Goal: Task Accomplishment & Management: Use online tool/utility

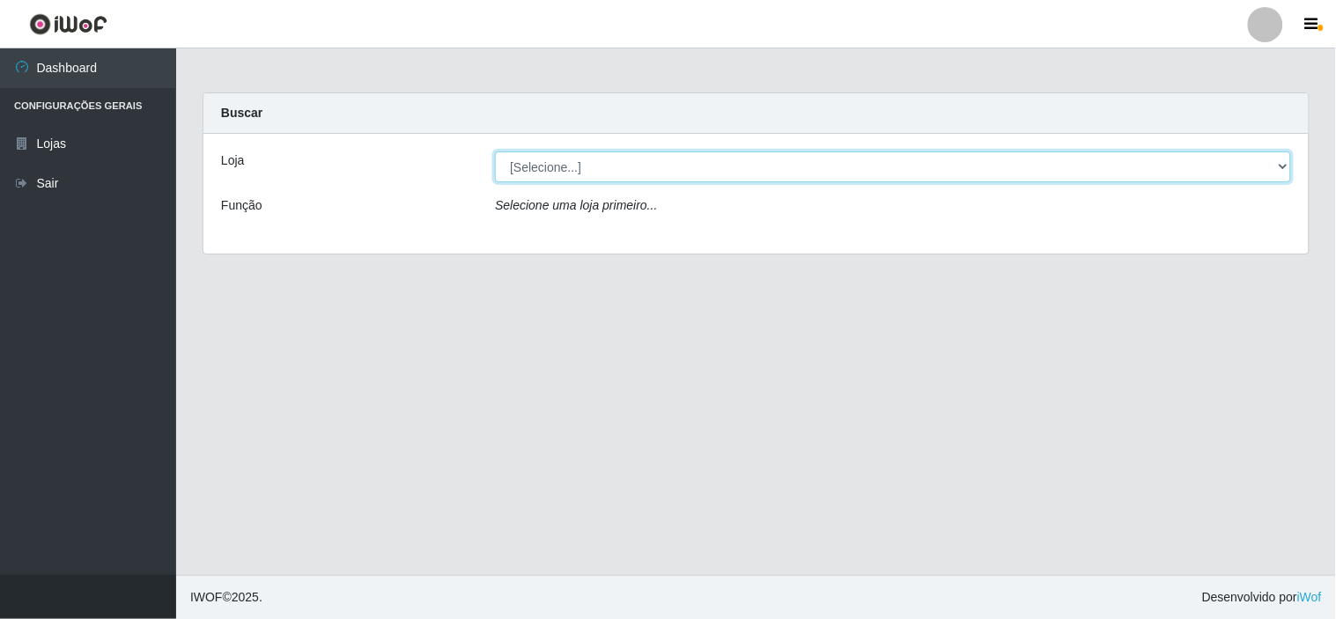
click at [1023, 165] on select "[Selecione...] Rede Compras Supermercados - LOJA 6" at bounding box center [893, 167] width 796 height 31
select select "398"
click at [495, 152] on select "[Selecione...] Rede Compras Supermercados - LOJA 6" at bounding box center [893, 167] width 796 height 31
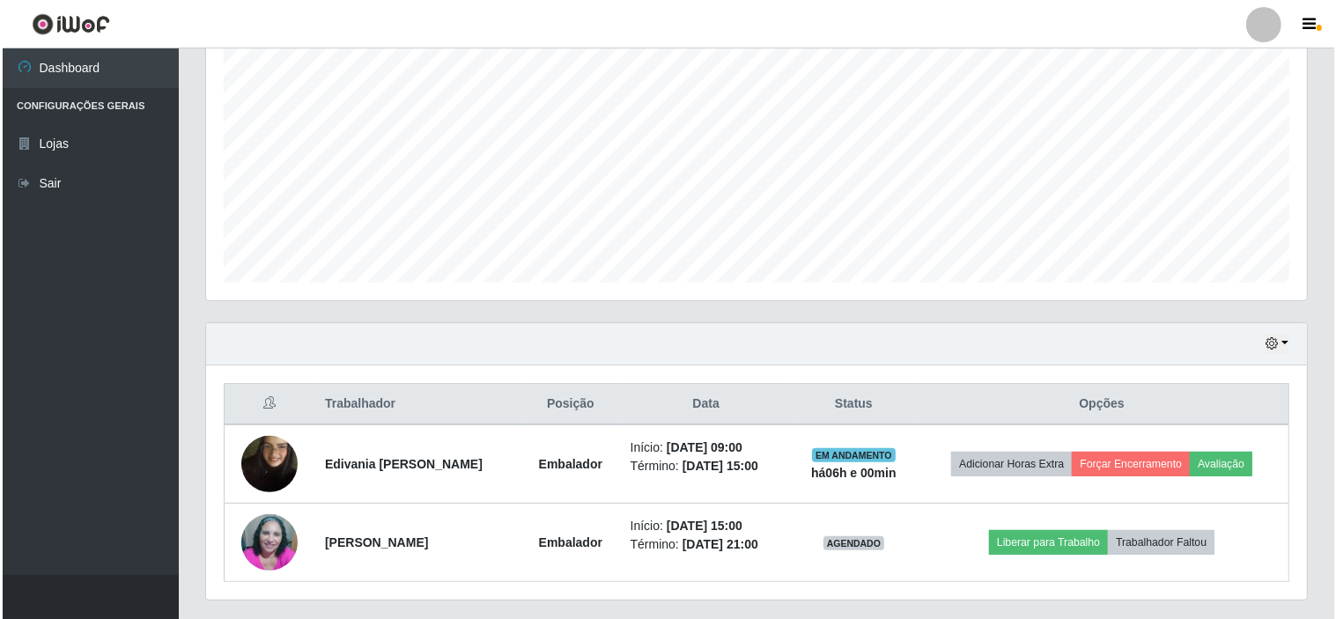
scroll to position [394, 0]
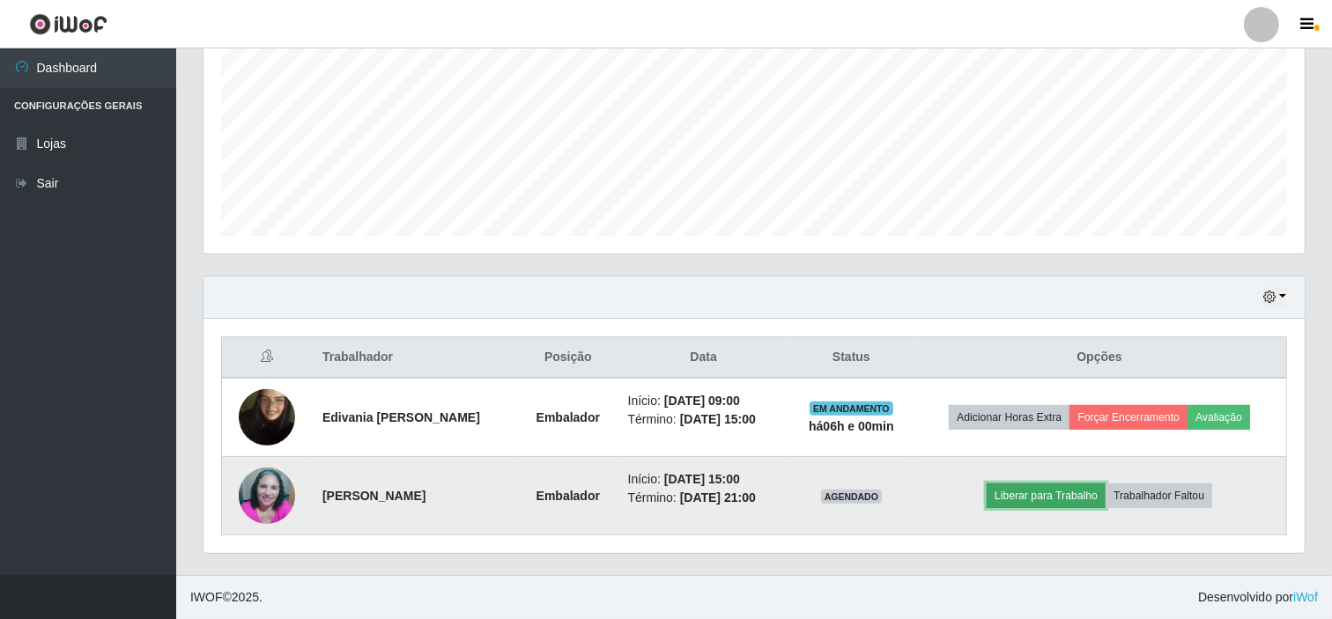
click at [1040, 499] on button "Liberar para Trabalho" at bounding box center [1046, 496] width 119 height 25
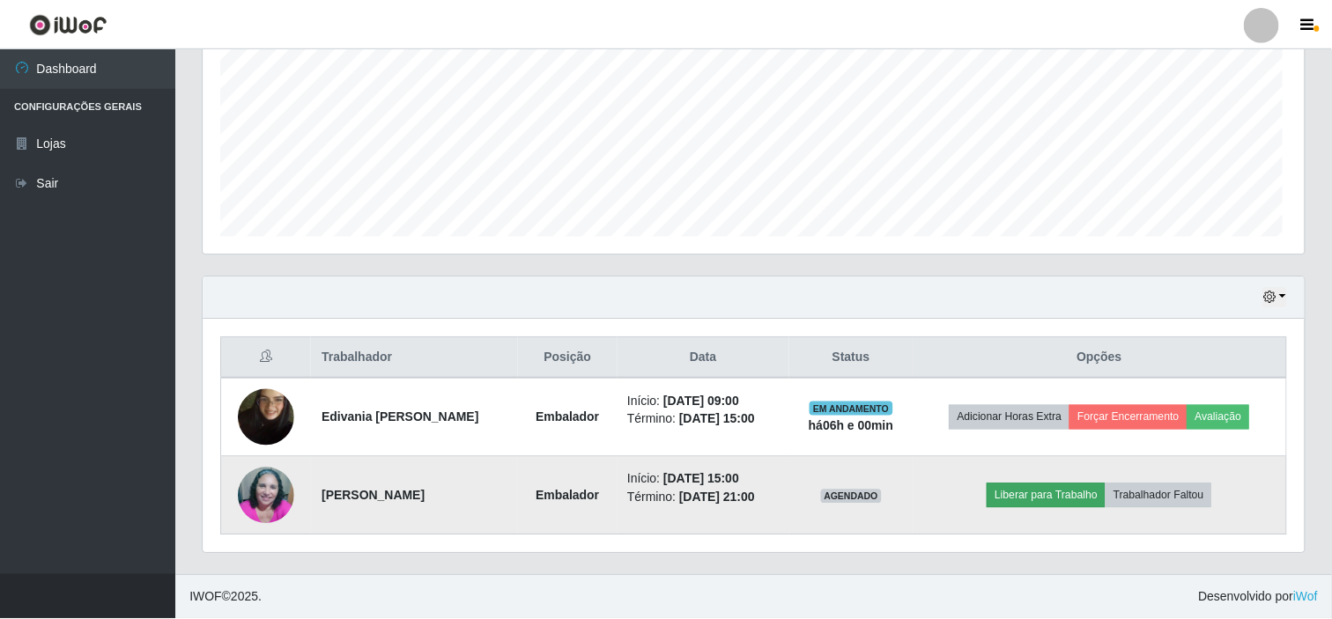
scroll to position [365, 1090]
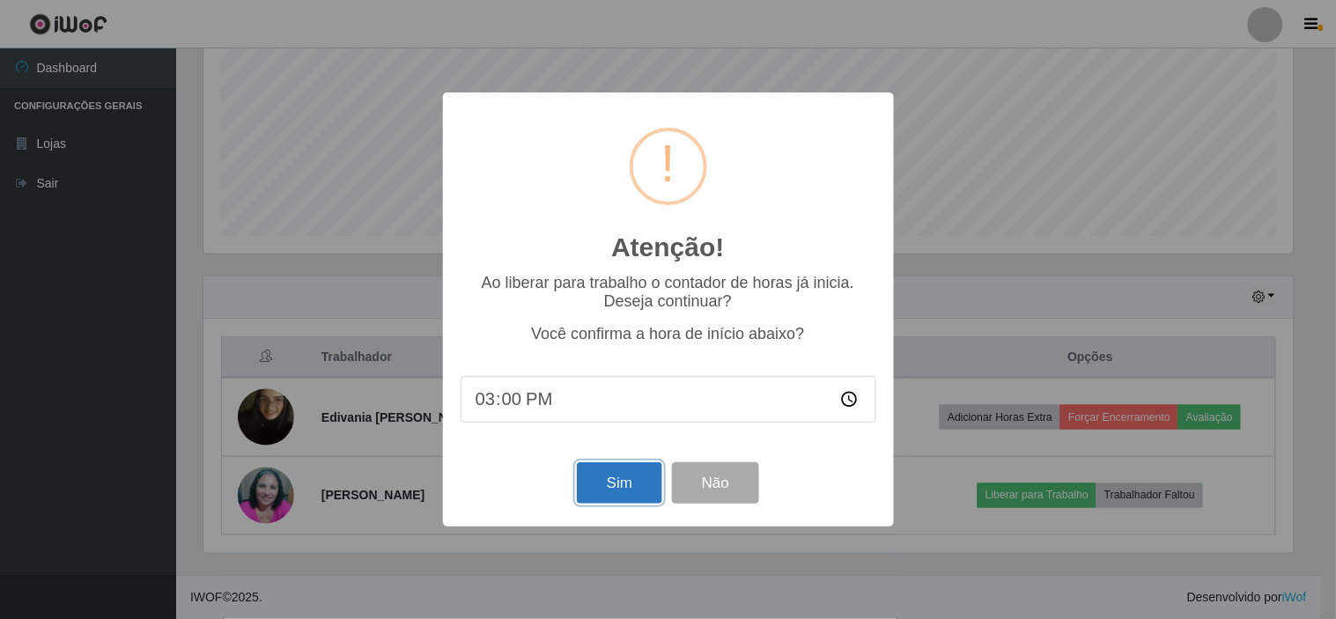
click at [632, 499] on button "Sim" at bounding box center [619, 482] width 85 height 41
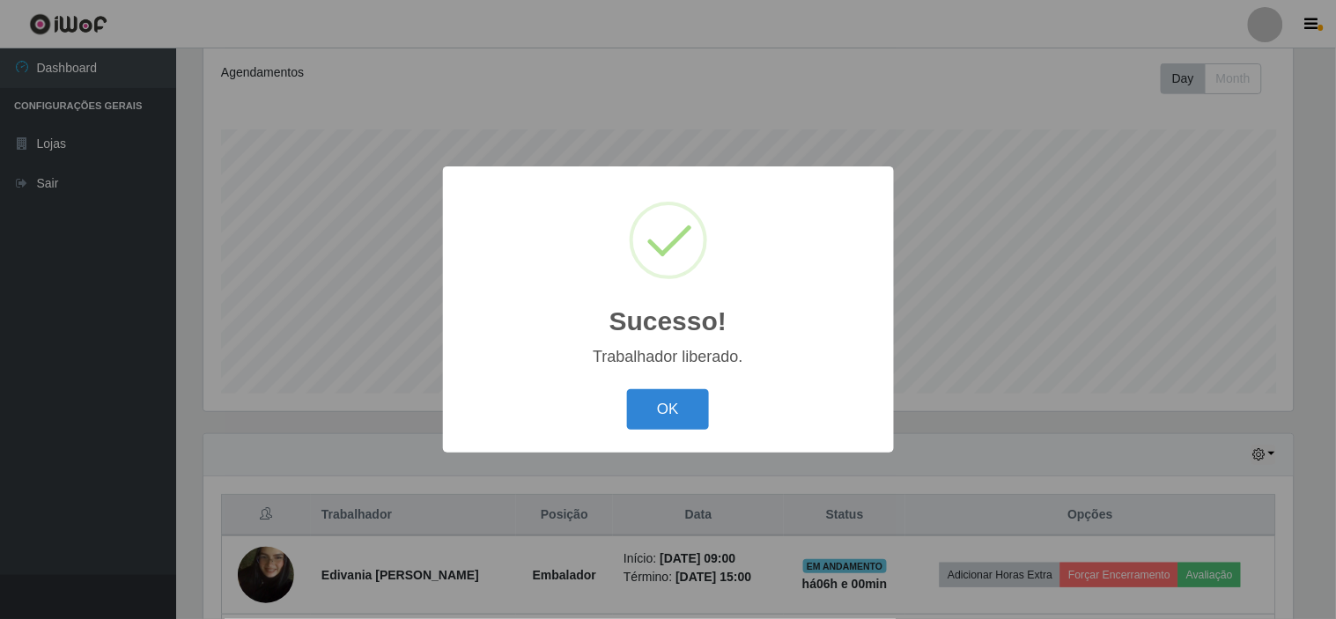
click at [743, 447] on div "Sucesso! × Trabalhador liberado. OK Cancel" at bounding box center [668, 308] width 451 height 285
click at [668, 400] on button "OK" at bounding box center [668, 409] width 82 height 41
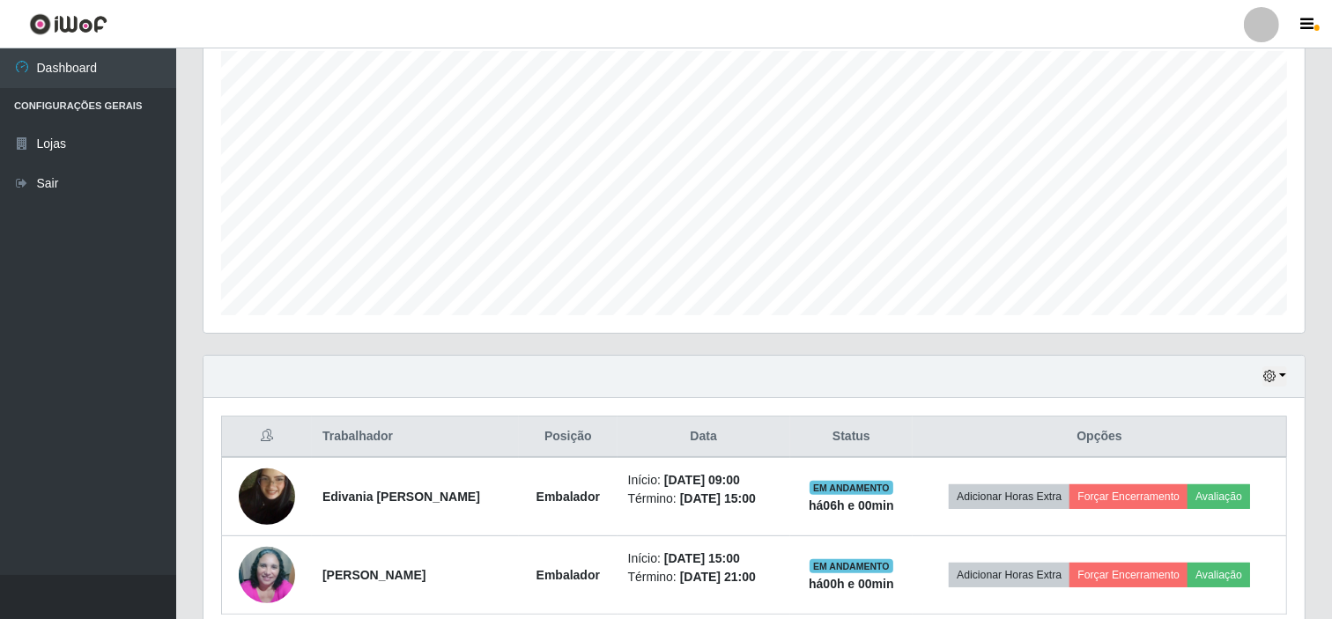
scroll to position [394, 0]
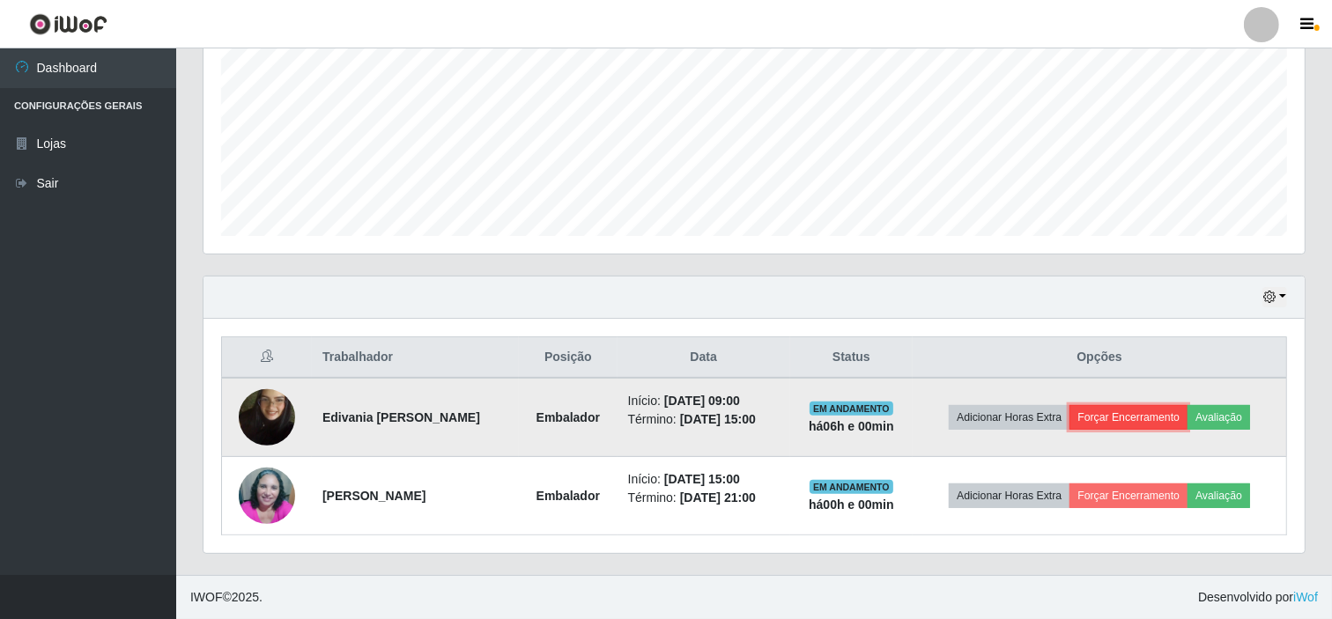
click at [1128, 417] on button "Forçar Encerramento" at bounding box center [1128, 417] width 118 height 25
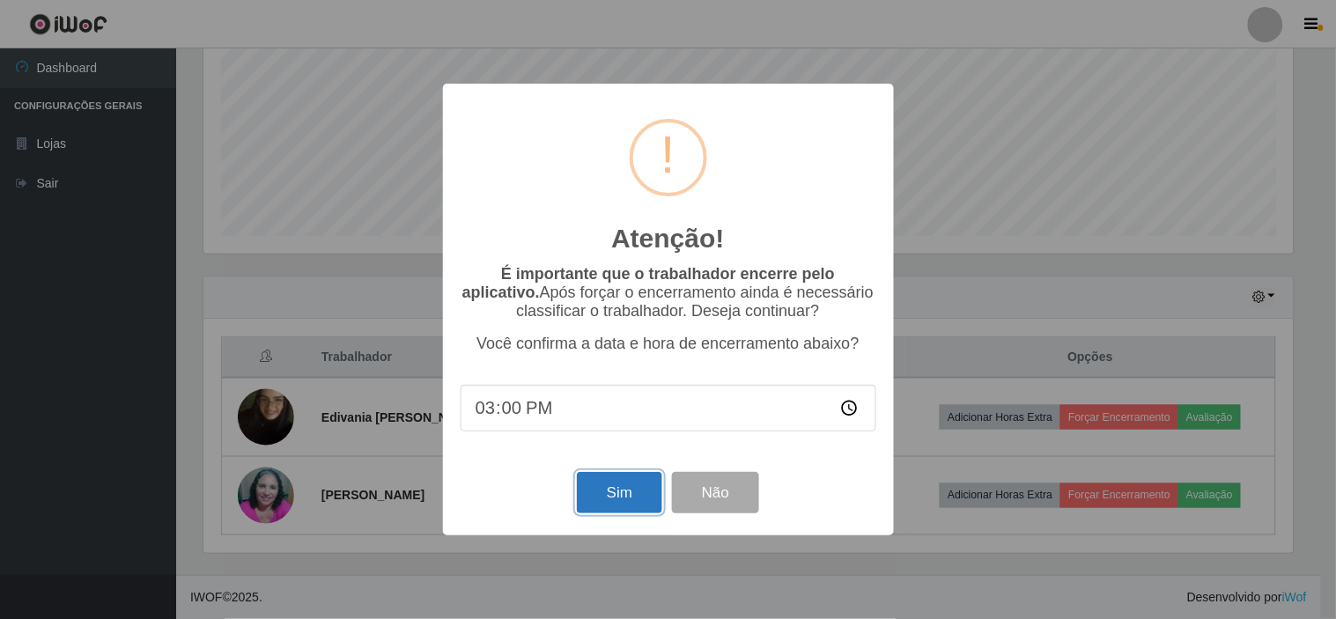
click at [615, 498] on button "Sim" at bounding box center [619, 492] width 85 height 41
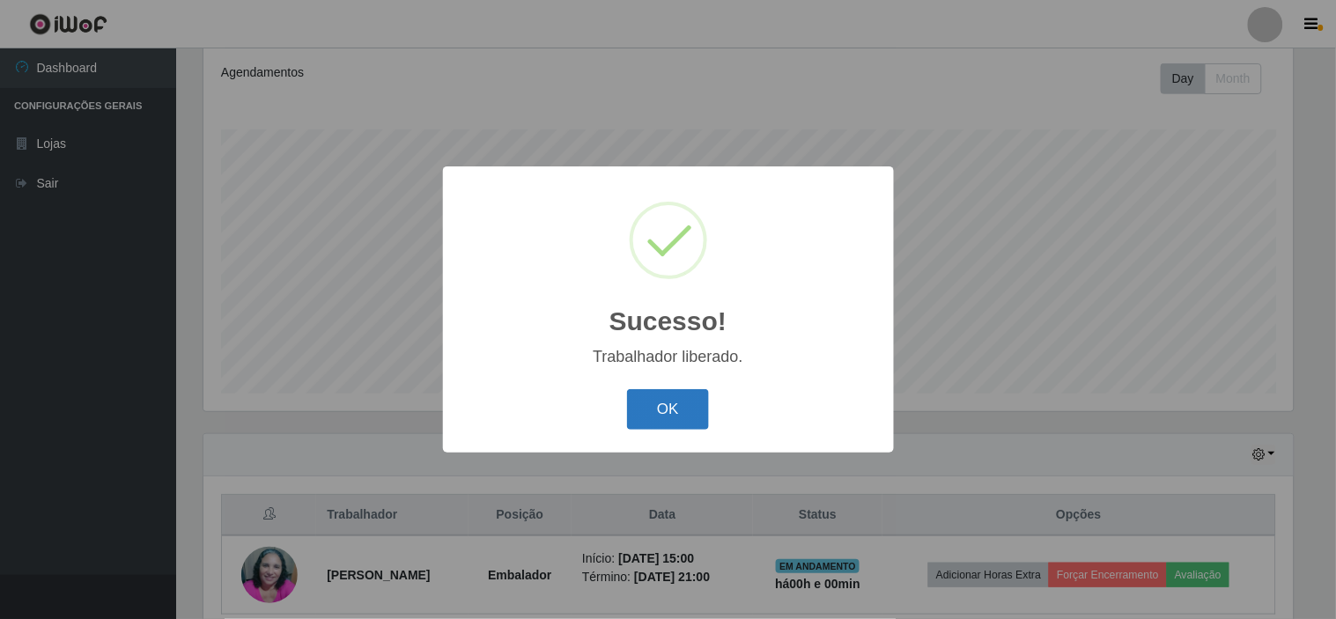
click at [671, 395] on button "OK" at bounding box center [668, 409] width 82 height 41
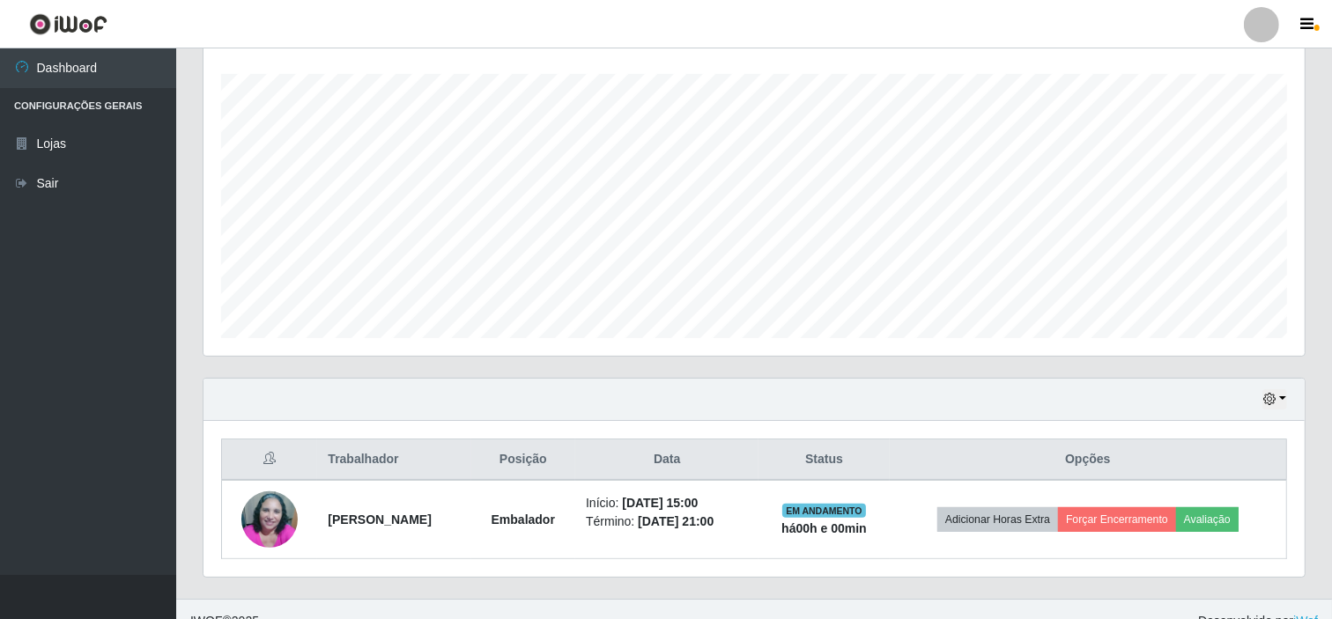
scroll to position [314, 0]
